Goal: Task Accomplishment & Management: Manage account settings

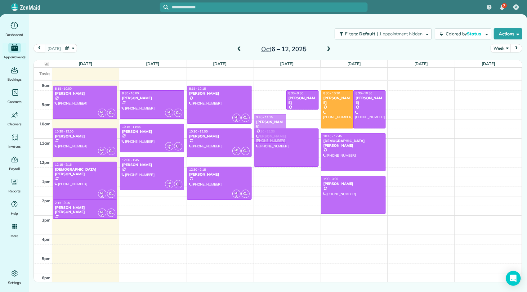
drag, startPoint x: 270, startPoint y: 101, endPoint x: 273, endPoint y: 124, distance: 23.1
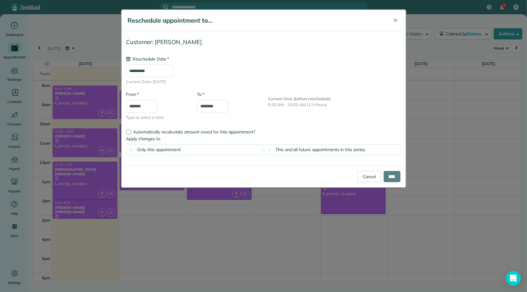
type input "**********"
click at [388, 174] on input "****" at bounding box center [391, 176] width 17 height 11
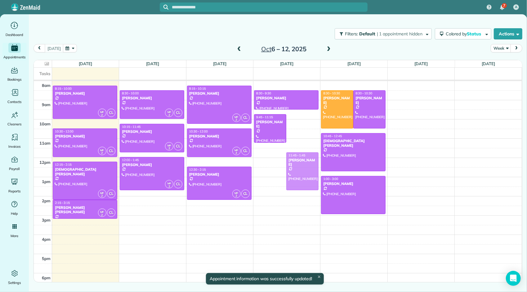
drag, startPoint x: 308, startPoint y: 133, endPoint x: 300, endPoint y: 155, distance: 22.9
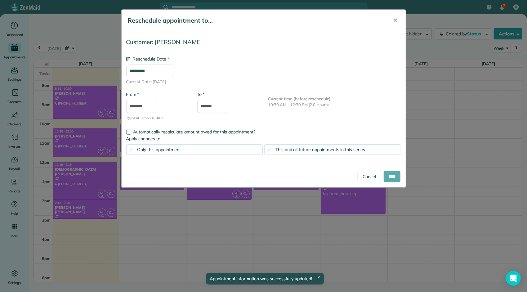
type input "**********"
click at [389, 175] on input "****" at bounding box center [391, 176] width 17 height 11
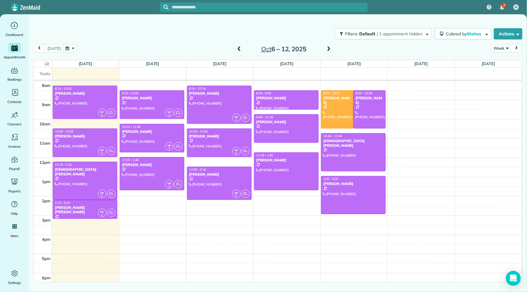
click at [329, 48] on span at bounding box center [328, 49] width 7 height 6
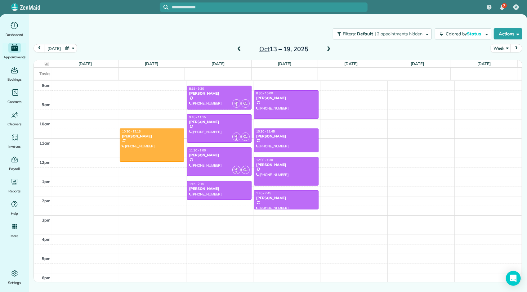
click at [329, 48] on span at bounding box center [328, 49] width 7 height 6
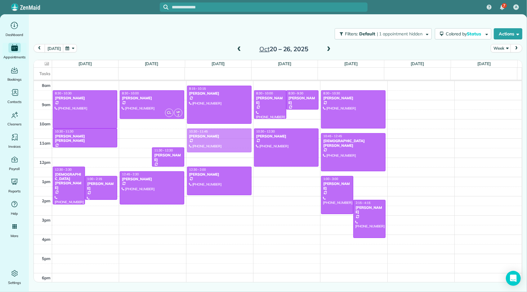
drag, startPoint x: 134, startPoint y: 138, endPoint x: 188, endPoint y: 135, distance: 54.0
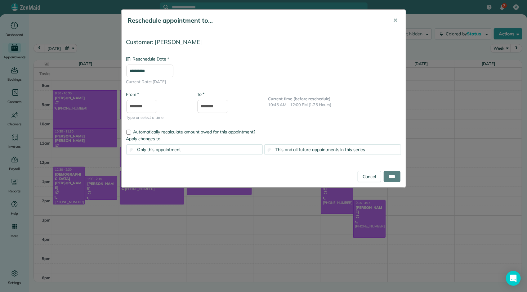
type input "**********"
click at [332, 150] on span "This and all future appointments in this series" at bounding box center [320, 150] width 90 height 6
click at [389, 174] on input "****" at bounding box center [391, 176] width 17 height 11
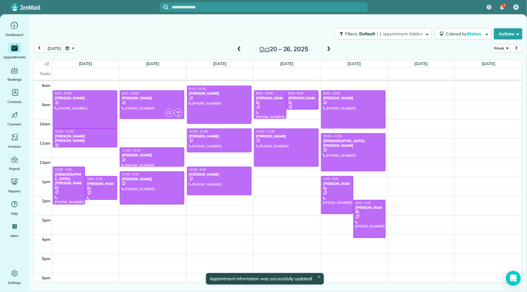
click at [239, 50] on span at bounding box center [239, 49] width 7 height 6
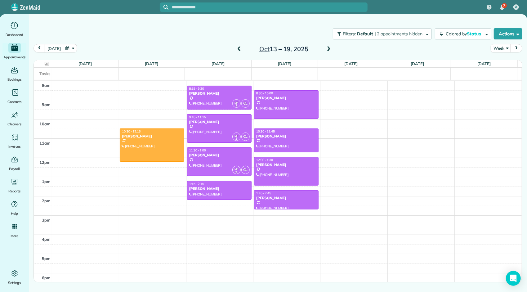
click at [237, 50] on span at bounding box center [239, 49] width 7 height 6
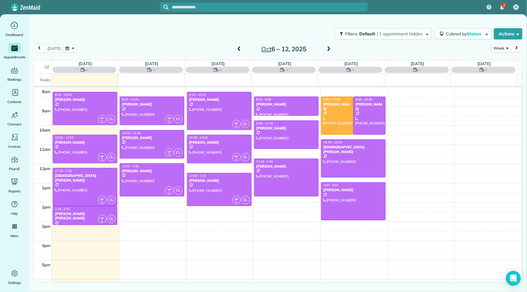
click at [237, 50] on span at bounding box center [239, 49] width 7 height 6
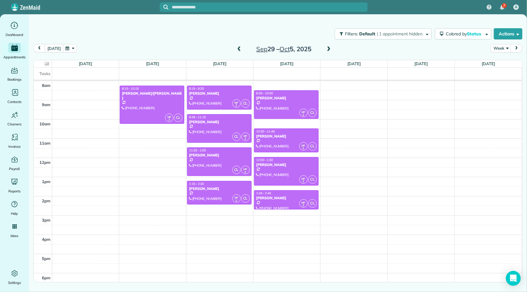
click at [237, 50] on span at bounding box center [239, 49] width 7 height 6
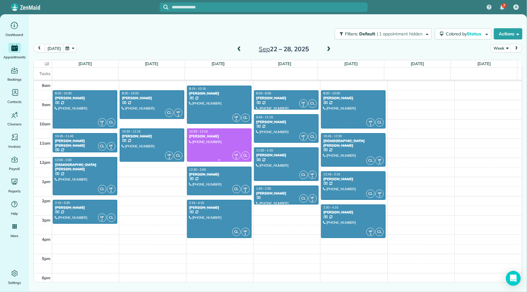
click at [226, 147] on div at bounding box center [219, 145] width 64 height 33
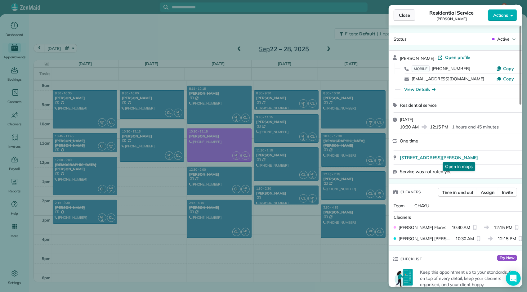
click at [408, 19] on button "Close" at bounding box center [404, 15] width 22 height 12
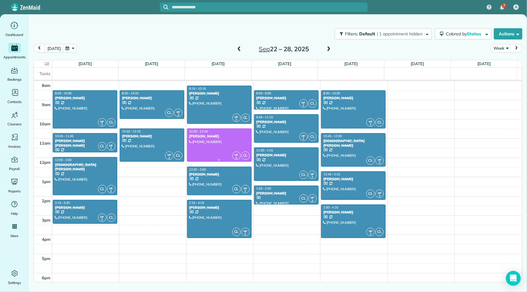
click at [214, 146] on div at bounding box center [219, 145] width 64 height 33
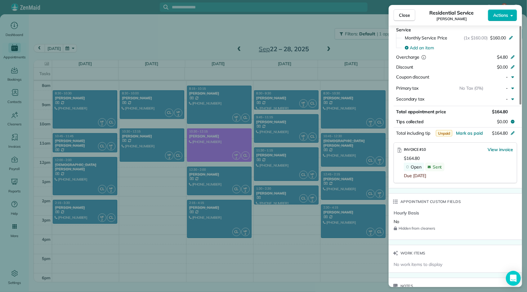
scroll to position [341, 0]
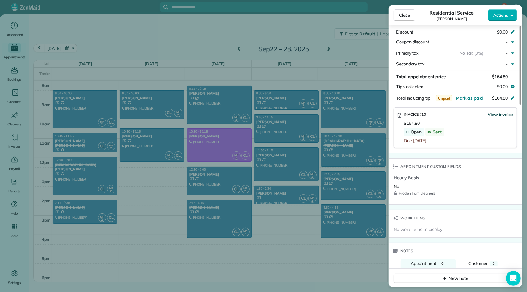
click at [500, 111] on span "View invoice" at bounding box center [499, 114] width 25 height 6
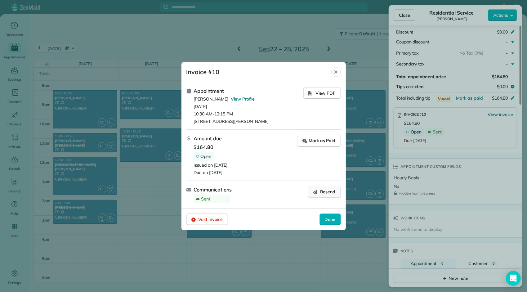
click at [328, 192] on span "Resend" at bounding box center [327, 191] width 15 height 6
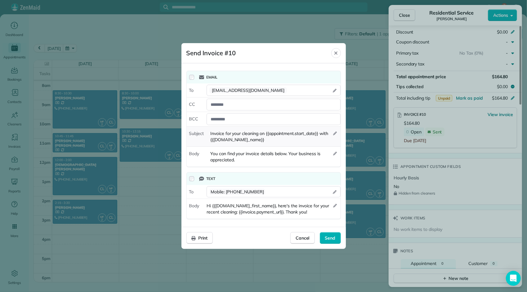
click at [298, 141] on span "Invoice for your cleaning on {{appointment.start_date}} with {{[DOMAIN_NAME]_na…" at bounding box center [269, 136] width 126 height 12
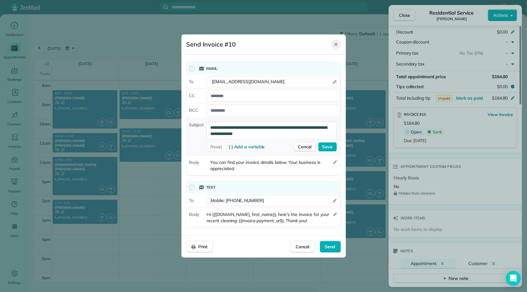
click at [339, 46] on div "Close" at bounding box center [335, 44] width 9 height 10
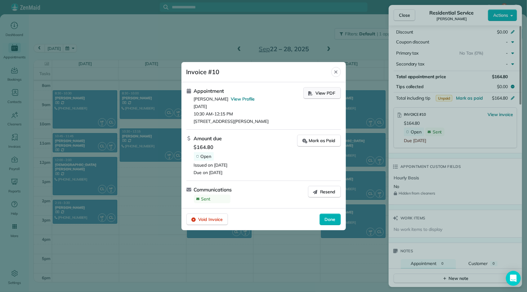
click at [315, 93] on button "View PDF" at bounding box center [322, 93] width 38 height 12
click at [323, 192] on span "Resend" at bounding box center [327, 191] width 15 height 6
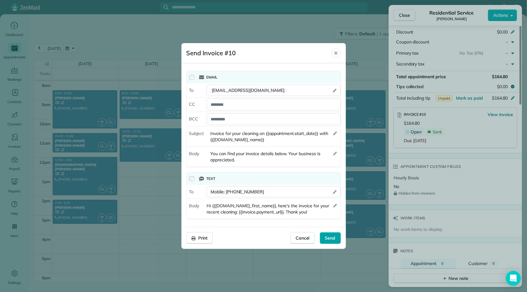
click at [327, 238] on span "Send" at bounding box center [330, 238] width 11 height 6
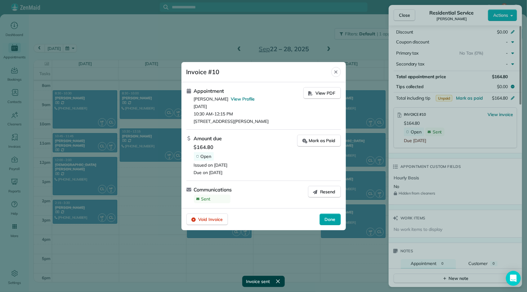
click at [333, 219] on span "Done" at bounding box center [330, 219] width 11 height 6
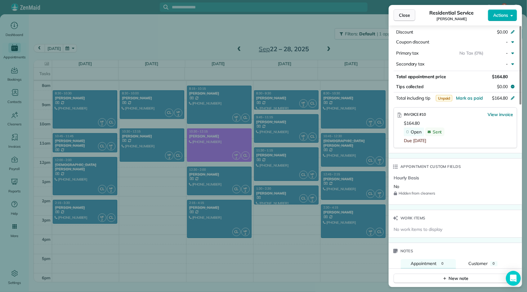
click at [409, 15] on span "Close" at bounding box center [404, 15] width 11 height 6
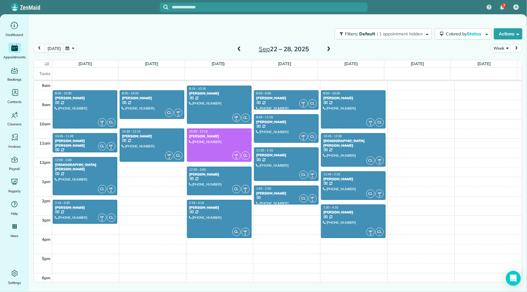
click at [327, 50] on span at bounding box center [328, 49] width 7 height 6
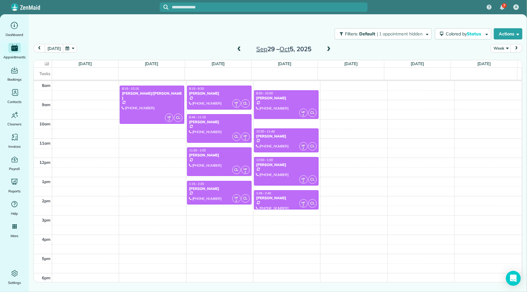
click at [327, 50] on span at bounding box center [328, 49] width 7 height 6
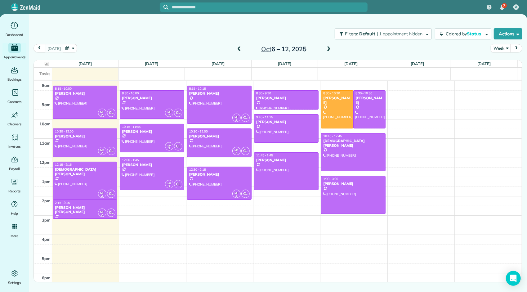
click at [327, 50] on span at bounding box center [328, 49] width 7 height 6
